Goal: Task Accomplishment & Management: Manage account settings

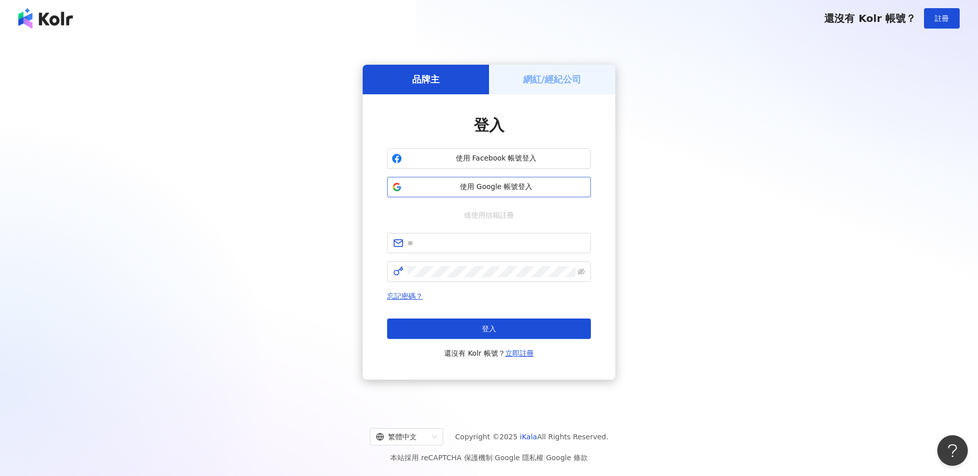
click at [502, 179] on button "使用 Google 帳號登入" at bounding box center [489, 187] width 204 height 20
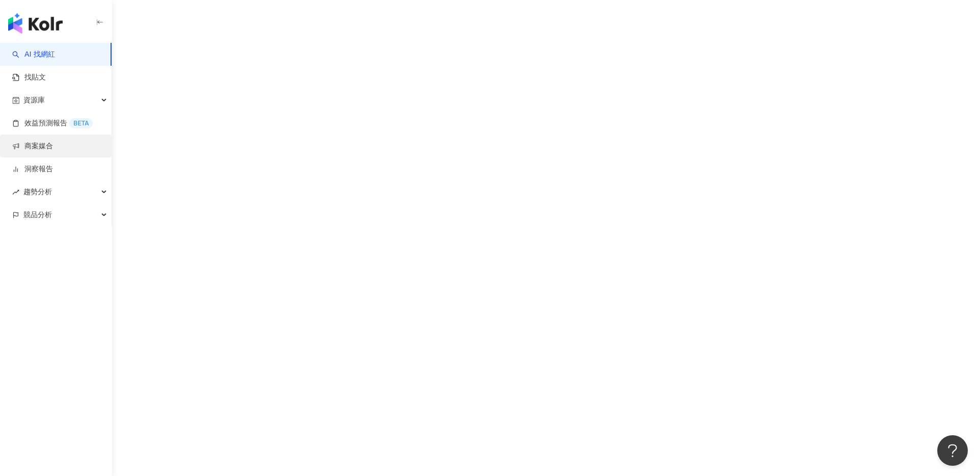
click at [53, 151] on link "商案媒合" at bounding box center [32, 146] width 41 height 10
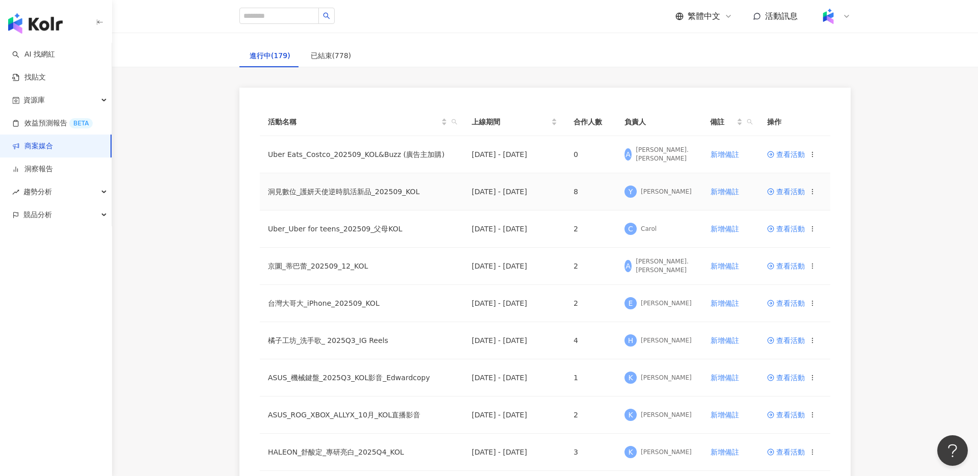
scroll to position [53, 0]
click at [788, 190] on span "查看活動" at bounding box center [786, 189] width 38 height 7
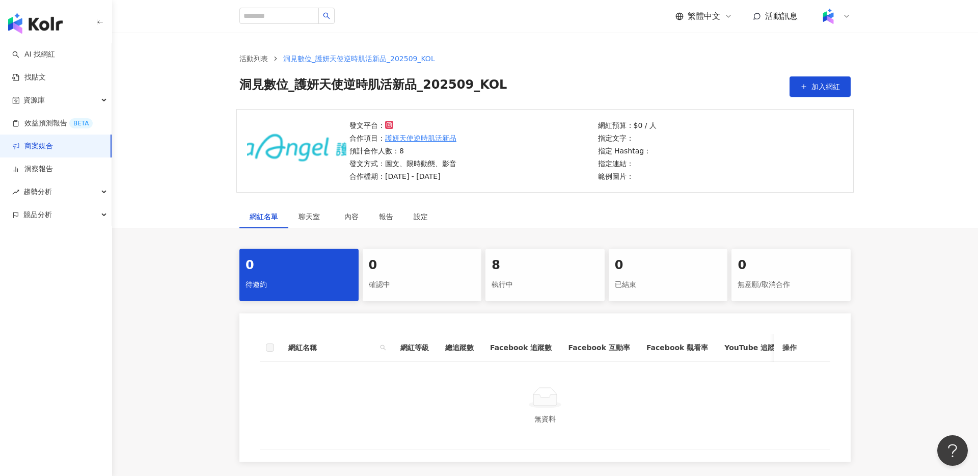
click at [522, 269] on div "8" at bounding box center [545, 265] width 107 height 17
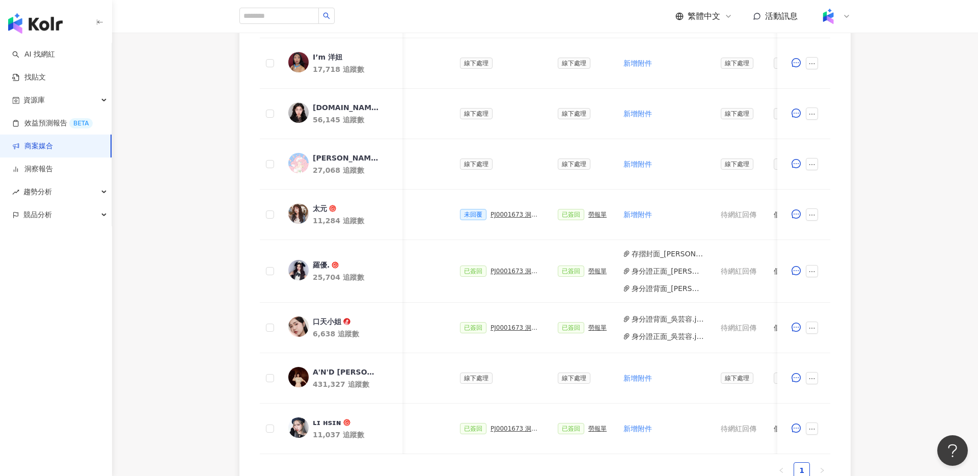
scroll to position [0, 186]
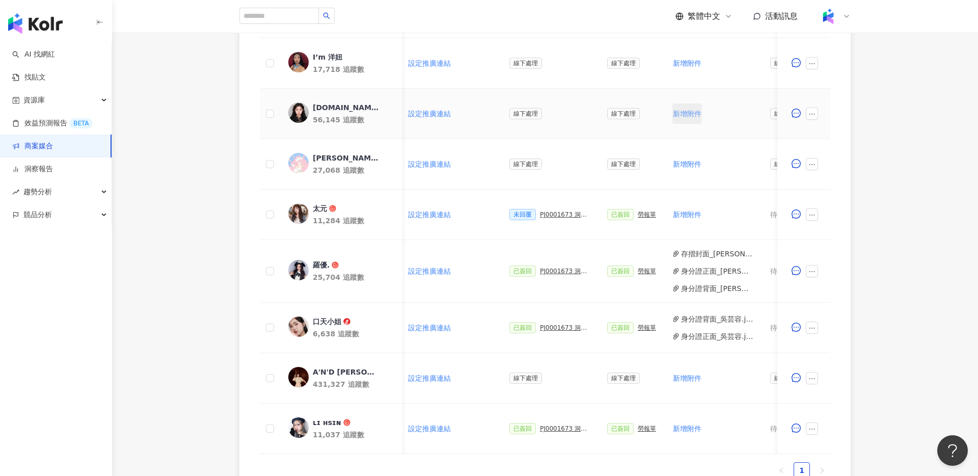
click at [688, 114] on span "新增附件" at bounding box center [687, 114] width 29 height 8
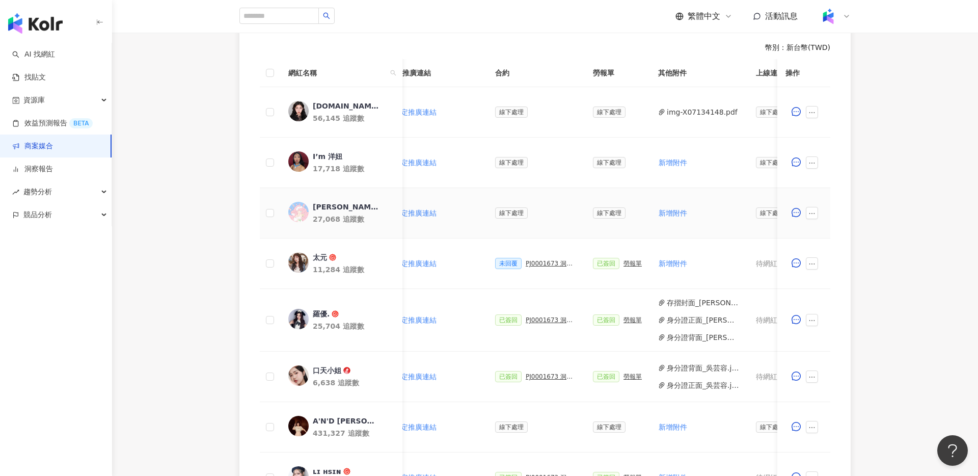
scroll to position [0, 209]
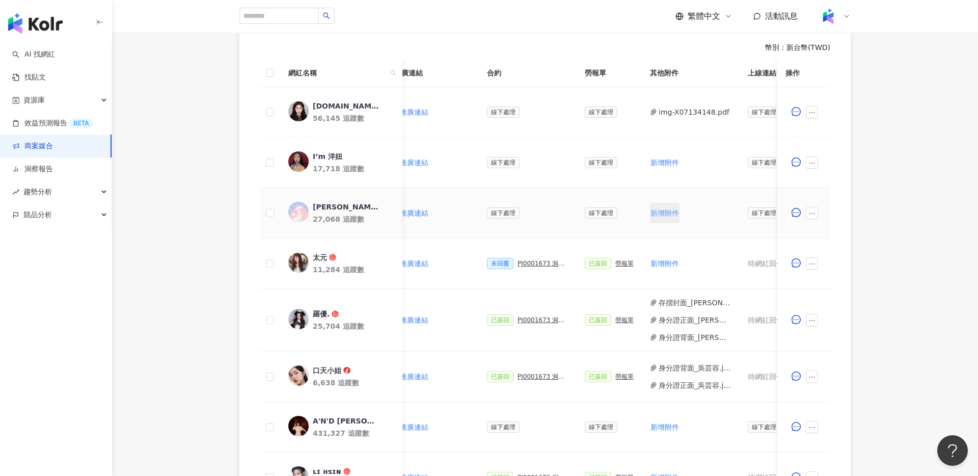
click at [658, 216] on span "新增附件" at bounding box center [665, 213] width 29 height 8
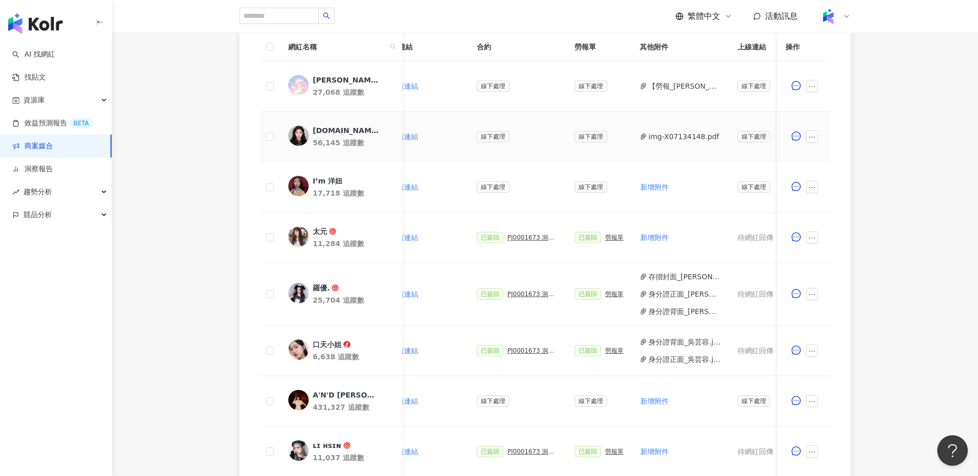
scroll to position [0, 220]
click at [49, 141] on link "商案媒合" at bounding box center [32, 146] width 41 height 10
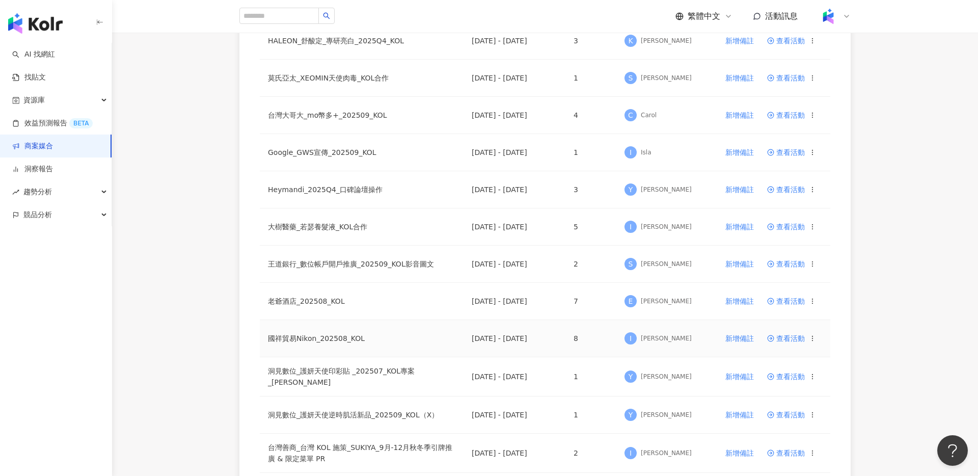
scroll to position [555, 0]
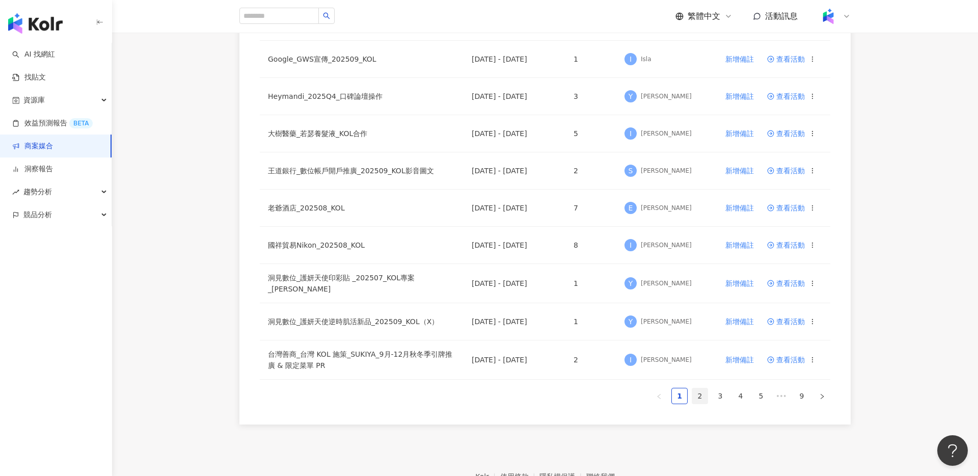
click at [695, 396] on link "2" at bounding box center [699, 395] width 15 height 15
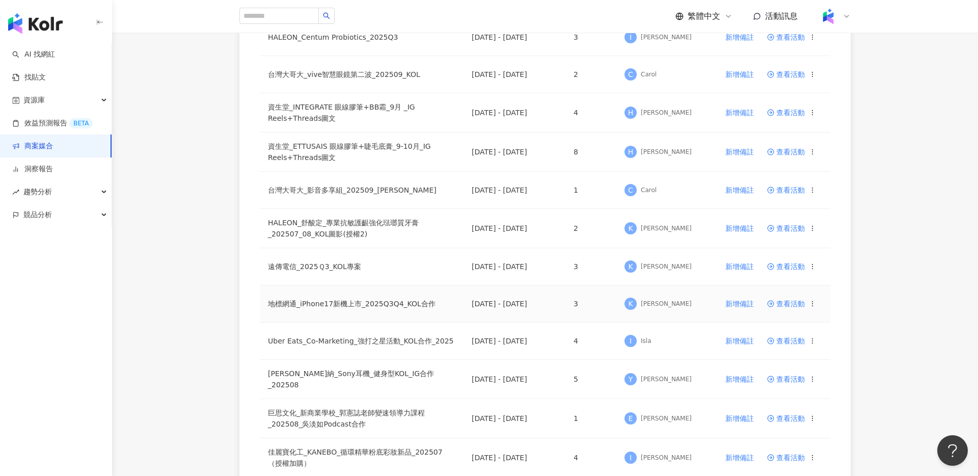
scroll to position [355, 0]
click at [790, 378] on span "查看活動" at bounding box center [786, 378] width 38 height 7
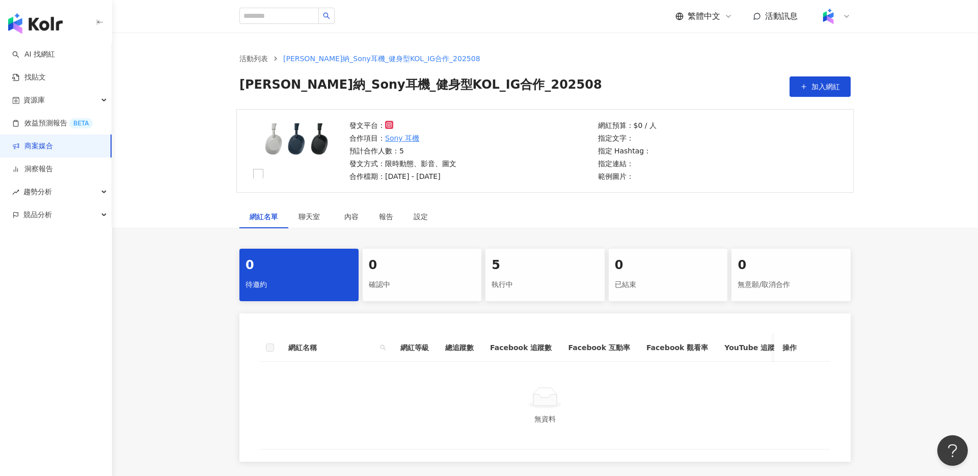
click at [533, 271] on div "5" at bounding box center [545, 265] width 107 height 17
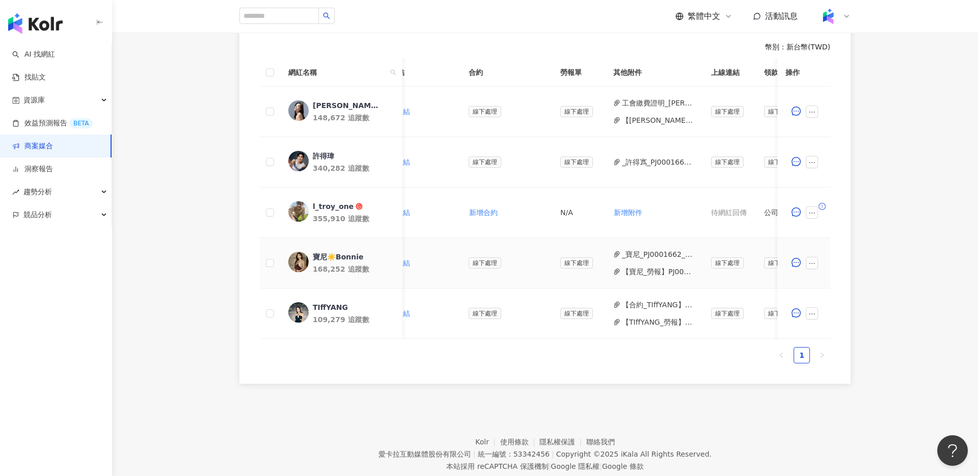
scroll to position [0, 381]
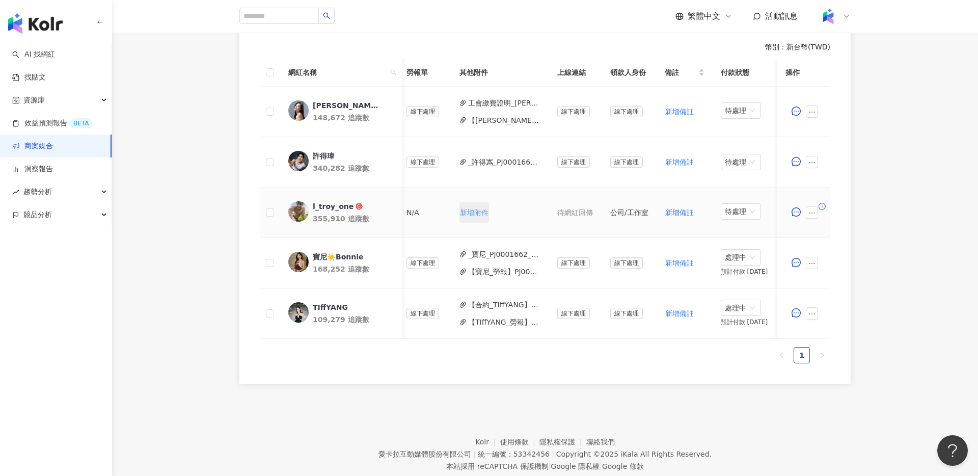
click at [464, 213] on span "新增附件" at bounding box center [474, 212] width 29 height 8
click at [478, 216] on span "新增附件" at bounding box center [474, 212] width 29 height 8
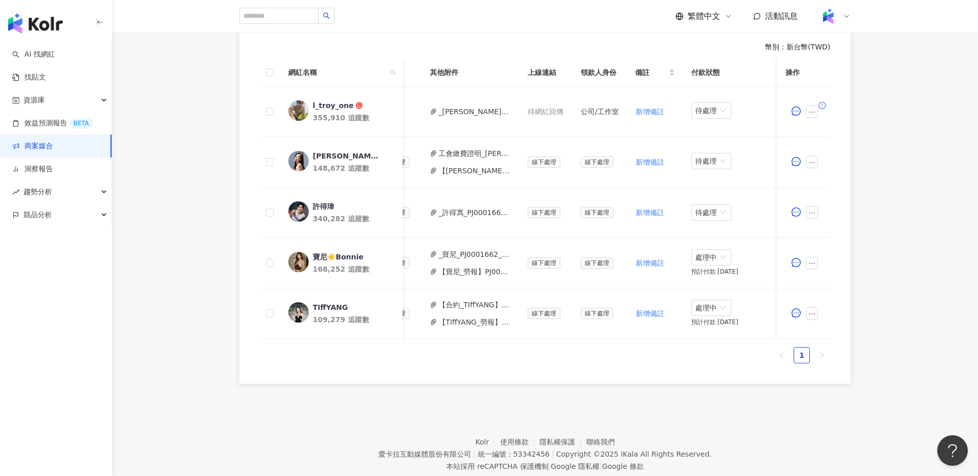
scroll to position [0, 411]
